Goal: Task Accomplishment & Management: Manage account settings

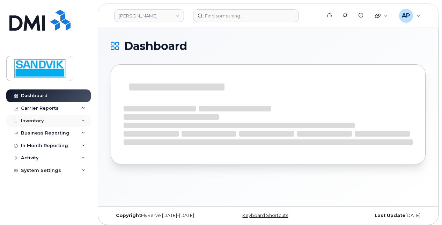
click at [32, 118] on div "Inventory" at bounding box center [32, 121] width 23 height 6
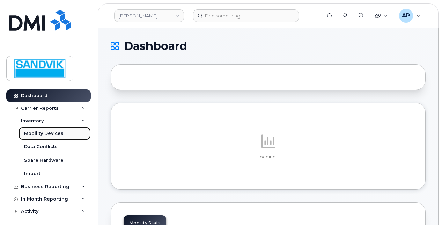
click at [56, 129] on link "Mobility Devices" at bounding box center [55, 133] width 72 height 13
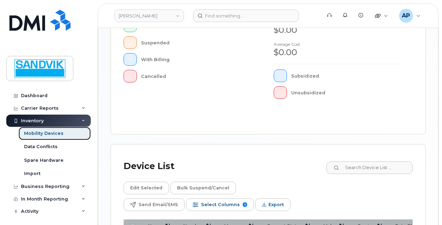
scroll to position [314, 0]
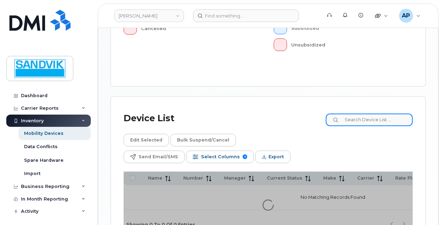
click at [362, 116] on input at bounding box center [369, 120] width 87 height 13
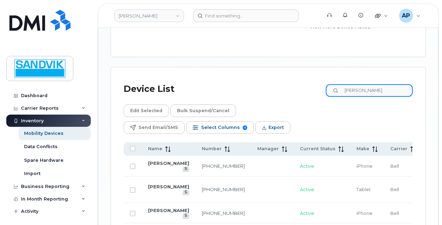
scroll to position [472, 0]
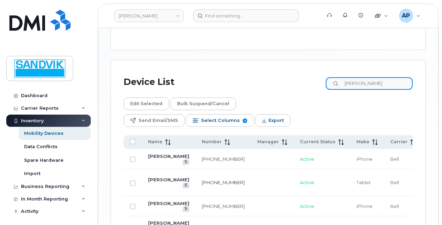
type input "[PERSON_NAME]"
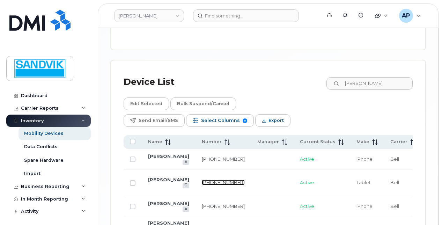
click at [202, 180] on link "[PHONE_NUMBER]" at bounding box center [223, 183] width 43 height 6
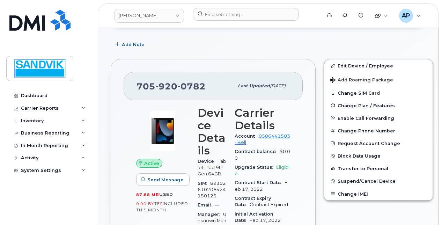
scroll to position [140, 0]
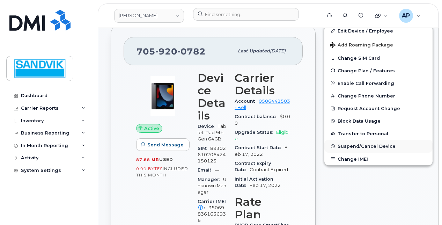
click at [363, 145] on span "Suspend/Cancel Device" at bounding box center [367, 146] width 58 height 5
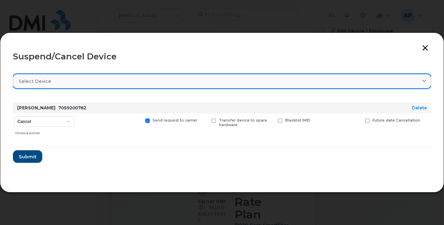
click at [140, 78] on div "Select device" at bounding box center [222, 81] width 407 height 7
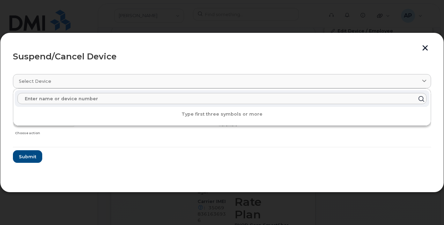
click at [129, 98] on input "text" at bounding box center [221, 98] width 409 height 11
click at [142, 170] on section "Select device Type first three symbols or more [PERSON_NAME] 7059200782 Delete …" at bounding box center [222, 124] width 418 height 112
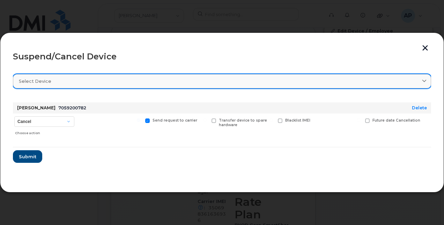
click at [108, 77] on link "Select device" at bounding box center [222, 81] width 418 height 14
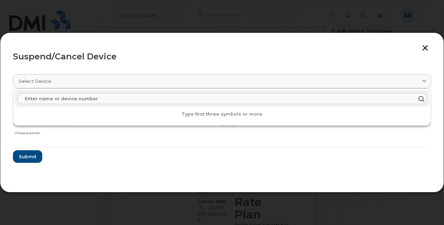
click at [89, 165] on section "Select device Type first three symbols or more Claude Lefebvre 7059200782 Delet…" at bounding box center [222, 124] width 418 height 112
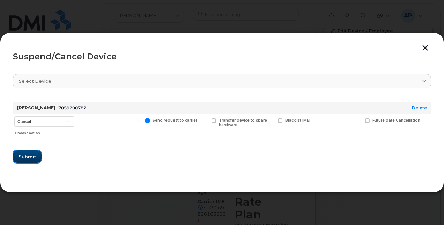
click at [30, 157] on span "Submit" at bounding box center [27, 156] width 17 height 7
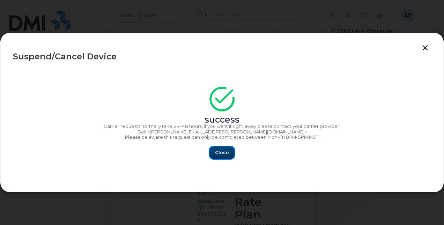
click at [226, 151] on span "Close" at bounding box center [222, 152] width 14 height 7
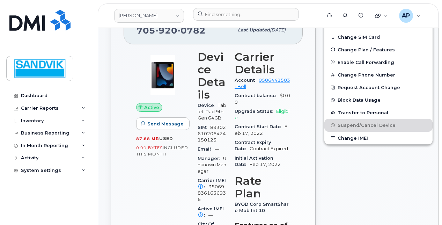
scroll to position [175, 0]
